Goal: Task Accomplishment & Management: Manage account settings

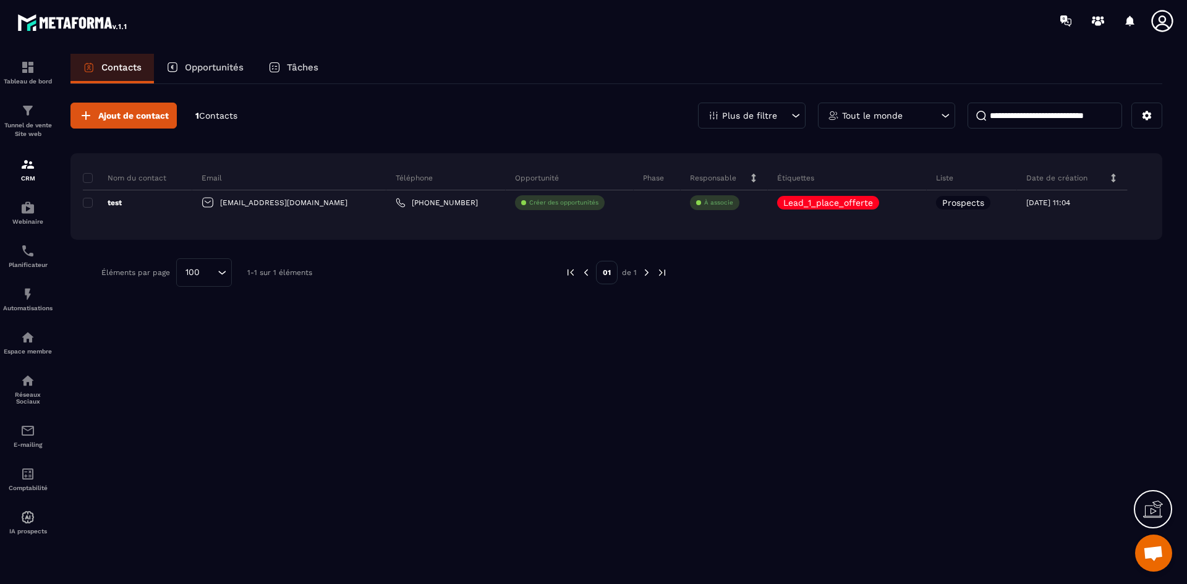
scroll to position [3826, 0]
click at [1097, 20] on circle at bounding box center [1098, 18] width 4 height 4
click at [1163, 22] on icon at bounding box center [1162, 21] width 22 height 22
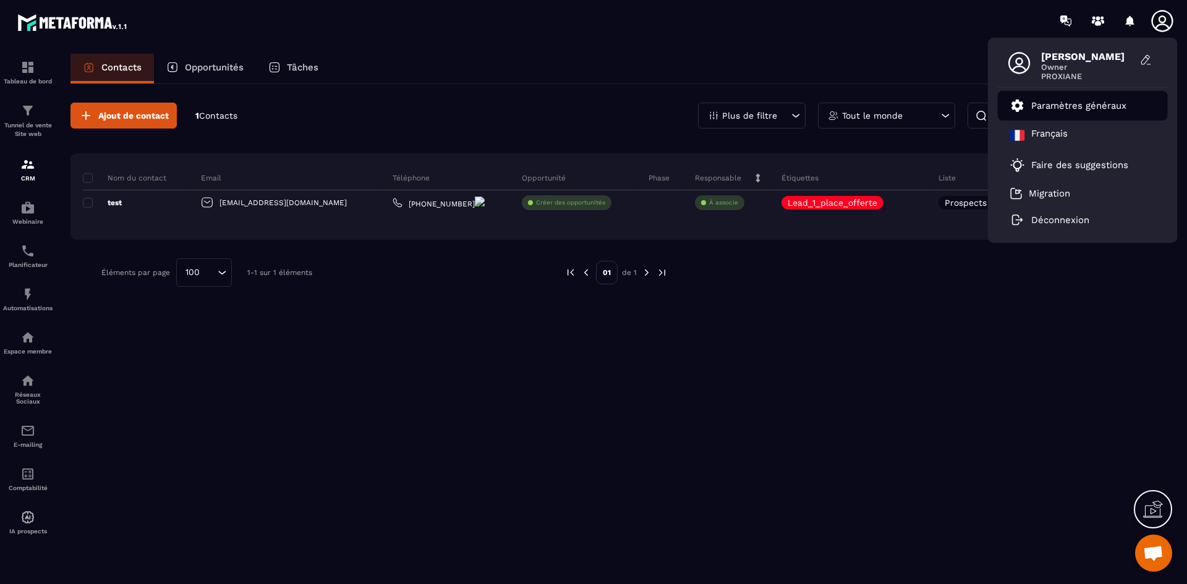
click at [1072, 116] on li "Paramètres généraux" at bounding box center [1083, 106] width 170 height 30
click at [1084, 96] on li "Paramètres généraux" at bounding box center [1083, 106] width 170 height 30
click at [1076, 104] on p "Paramètres généraux" at bounding box center [1078, 105] width 95 height 11
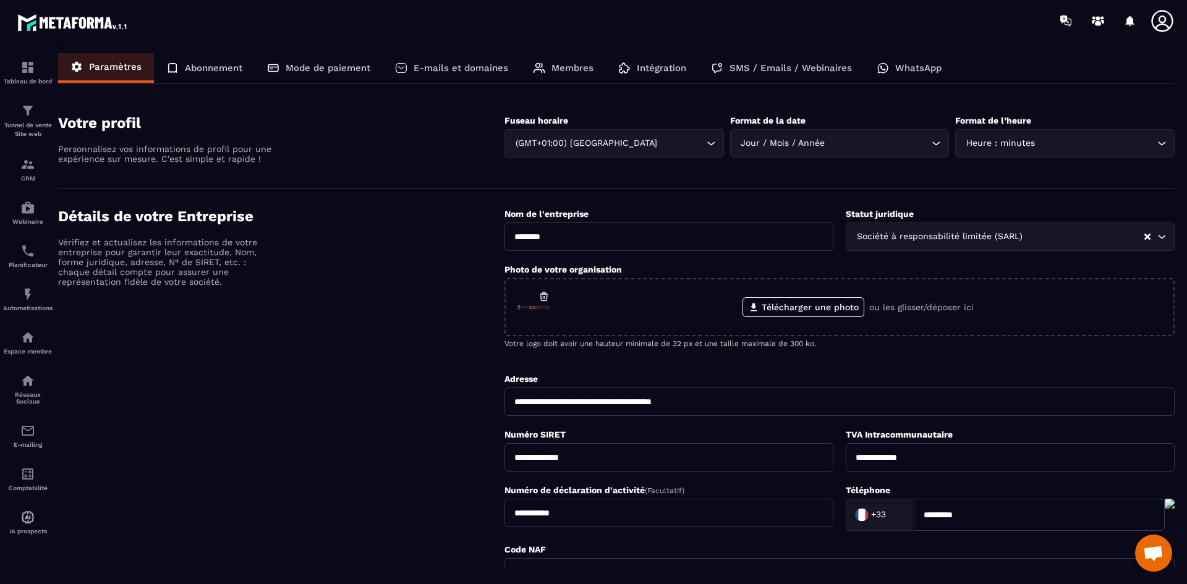
click at [574, 70] on p "Membres" at bounding box center [572, 67] width 42 height 11
